Goal: Transaction & Acquisition: Purchase product/service

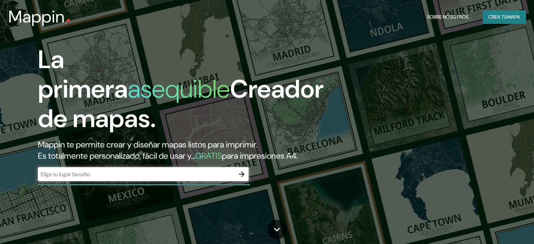
click at [503, 20] on font "Crea tu" at bounding box center [498, 16] width 19 height 9
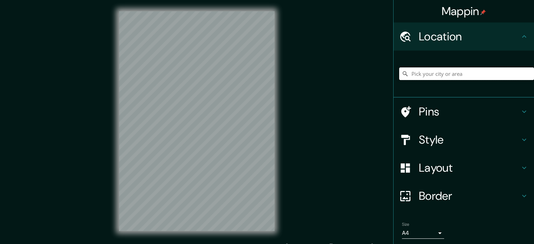
click at [443, 74] on input "Pick your city or area" at bounding box center [467, 73] width 135 height 13
click at [427, 71] on input "Elige tu ciudad o zona" at bounding box center [467, 73] width 135 height 13
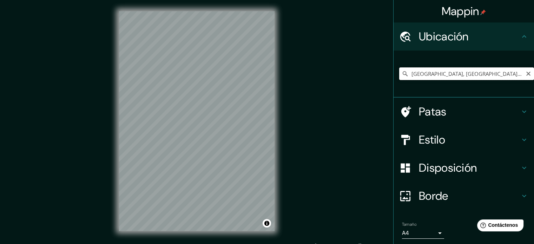
click at [409, 75] on input "[GEOGRAPHIC_DATA], [GEOGRAPHIC_DATA], [GEOGRAPHIC_DATA]" at bounding box center [467, 73] width 135 height 13
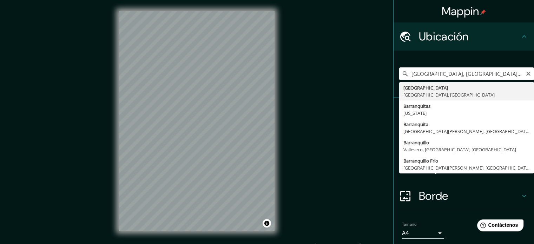
click at [406, 76] on input "[GEOGRAPHIC_DATA], [GEOGRAPHIC_DATA], [GEOGRAPHIC_DATA]" at bounding box center [467, 73] width 135 height 13
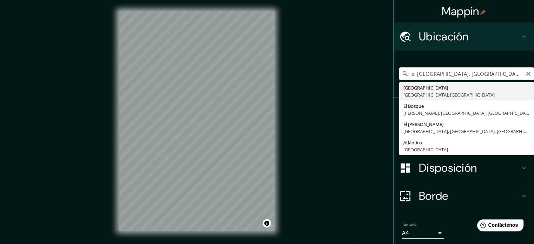
type input "[GEOGRAPHIC_DATA], [GEOGRAPHIC_DATA], [GEOGRAPHIC_DATA]"
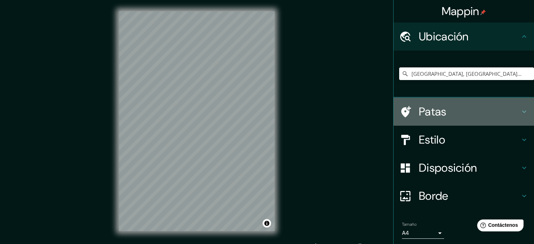
click at [520, 108] on icon at bounding box center [524, 112] width 8 height 8
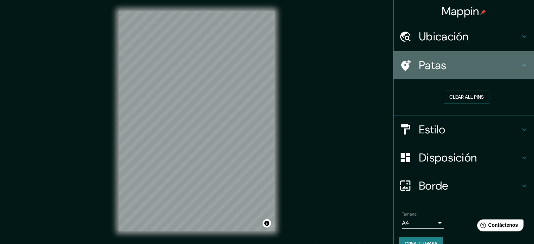
click at [520, 69] on icon at bounding box center [524, 65] width 8 height 8
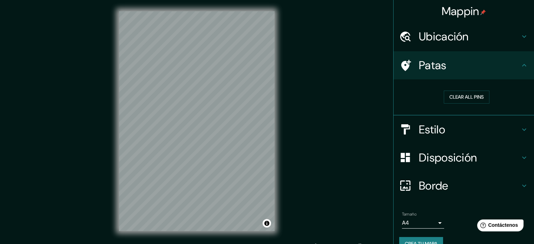
click at [521, 130] on icon at bounding box center [524, 129] width 8 height 8
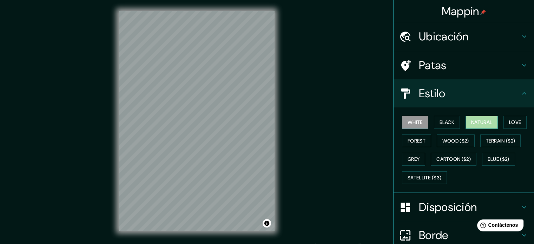
click at [486, 122] on button "Natural" at bounding box center [482, 122] width 32 height 13
click at [405, 137] on button "Forest" at bounding box center [416, 141] width 29 height 13
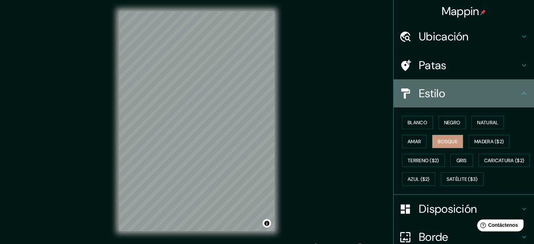
click at [520, 94] on icon at bounding box center [524, 93] width 8 height 8
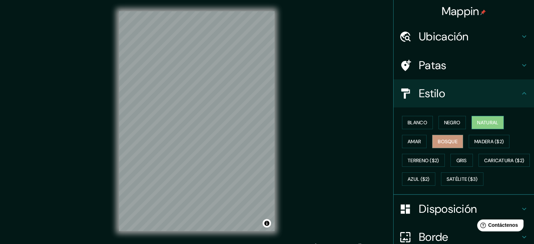
click at [478, 120] on font "Natural" at bounding box center [488, 122] width 21 height 6
click at [431, 161] on font "Terreno ($2)" at bounding box center [424, 160] width 32 height 6
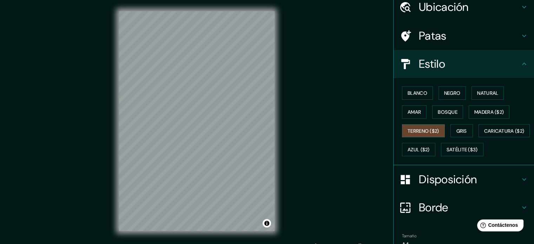
scroll to position [83, 0]
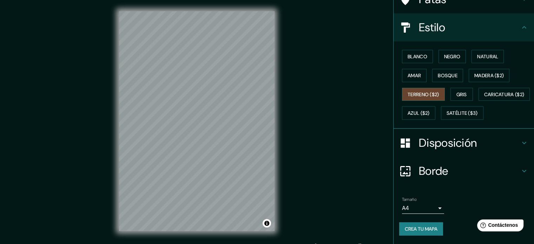
click at [481, 145] on h4 "Disposición" at bounding box center [469, 143] width 101 height 14
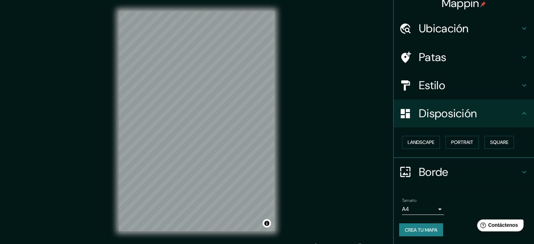
scroll to position [8, 0]
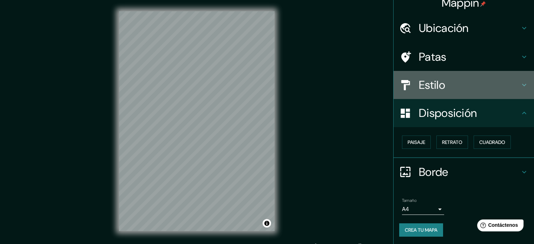
click at [498, 87] on h4 "Estilo" at bounding box center [469, 85] width 101 height 14
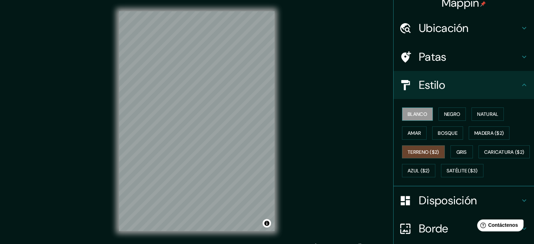
click at [412, 118] on font "Blanco" at bounding box center [418, 114] width 20 height 9
click at [458, 109] on button "Negro" at bounding box center [453, 114] width 28 height 13
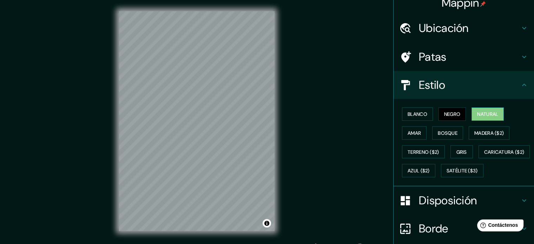
click at [491, 108] on button "Natural" at bounding box center [488, 114] width 32 height 13
click at [417, 115] on font "Blanco" at bounding box center [418, 114] width 20 height 6
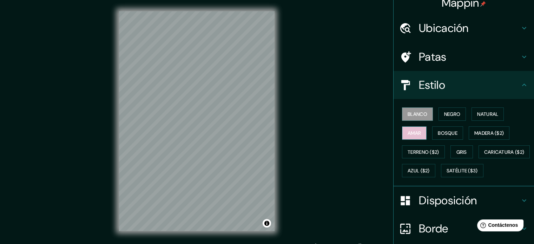
click at [412, 134] on font "Amar" at bounding box center [414, 133] width 13 height 6
click at [333, 137] on div "Mappin Ubicación Barranquilla, [GEOGRAPHIC_DATA], [GEOGRAPHIC_DATA] Patas Estil…" at bounding box center [267, 127] width 534 height 254
click at [440, 130] on font "Bosque" at bounding box center [448, 133] width 20 height 6
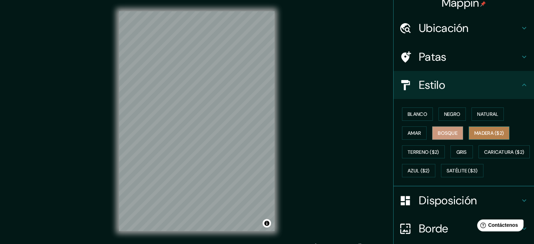
click at [485, 134] on font "Madera ($2)" at bounding box center [490, 133] width 30 height 6
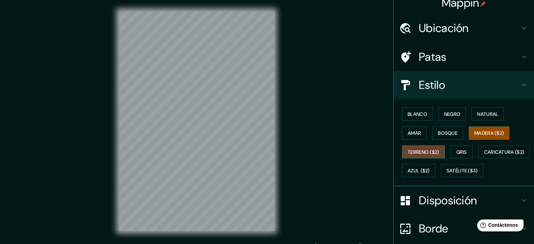
click at [409, 152] on font "Terreno ($2)" at bounding box center [424, 152] width 32 height 6
click at [463, 154] on font "Gris" at bounding box center [462, 152] width 11 height 6
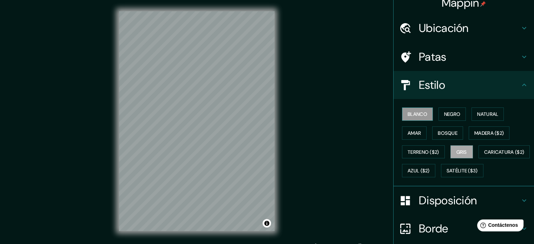
click at [418, 111] on font "Blanco" at bounding box center [418, 114] width 20 height 6
click at [485, 155] on font "Caricatura ($2)" at bounding box center [505, 152] width 40 height 6
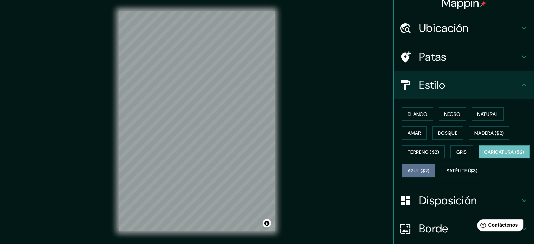
click at [430, 168] on font "Azul ($2)" at bounding box center [419, 171] width 22 height 6
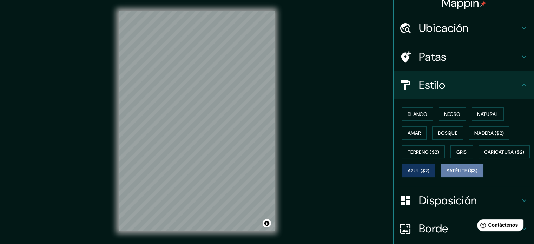
click at [447, 174] on font "Satélite ($3)" at bounding box center [462, 171] width 31 height 6
click at [414, 112] on font "Blanco" at bounding box center [418, 114] width 20 height 6
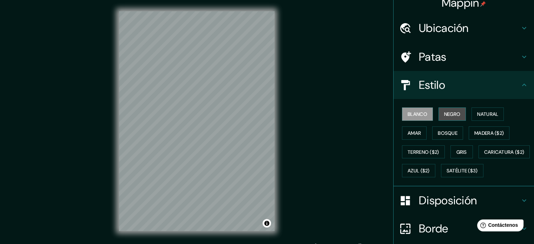
click at [450, 116] on font "Negro" at bounding box center [452, 114] width 17 height 6
click at [487, 111] on font "Natural" at bounding box center [488, 114] width 21 height 6
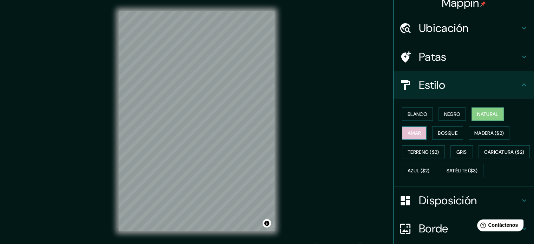
click at [409, 132] on font "Amar" at bounding box center [414, 133] width 13 height 6
click at [450, 133] on font "Bosque" at bounding box center [448, 133] width 20 height 6
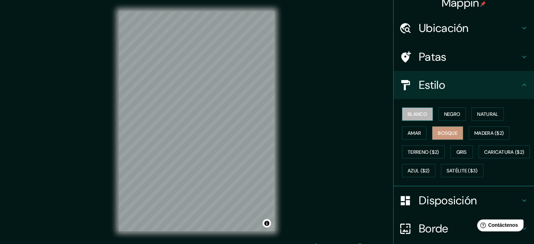
click at [415, 113] on font "Blanco" at bounding box center [418, 114] width 20 height 6
click at [478, 53] on h4 "Patas" at bounding box center [469, 57] width 101 height 14
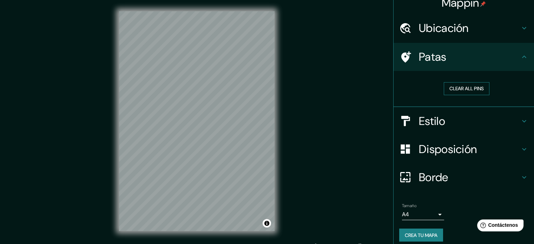
click at [474, 92] on button "Clear all pins" at bounding box center [467, 88] width 46 height 13
drag, startPoint x: 177, startPoint y: 92, endPoint x: 179, endPoint y: 103, distance: 10.8
click at [171, 106] on div at bounding box center [169, 109] width 6 height 6
drag, startPoint x: 163, startPoint y: 92, endPoint x: 194, endPoint y: 91, distance: 30.2
click at [194, 92] on div at bounding box center [194, 94] width 6 height 6
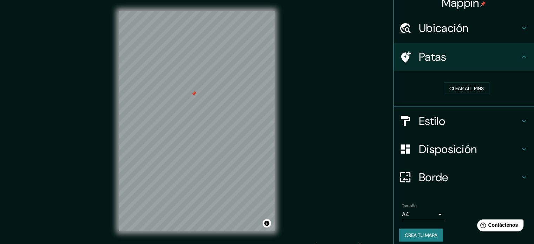
click at [194, 11] on div at bounding box center [197, 11] width 156 height 0
